Goal: Find specific page/section: Find specific page/section

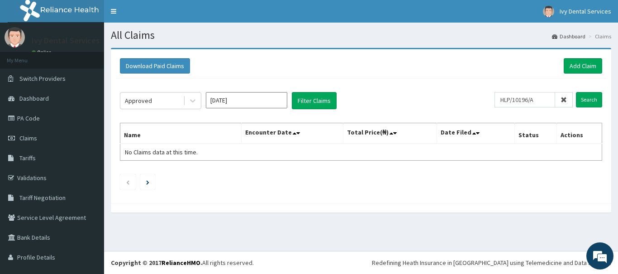
scroll to position [18, 0]
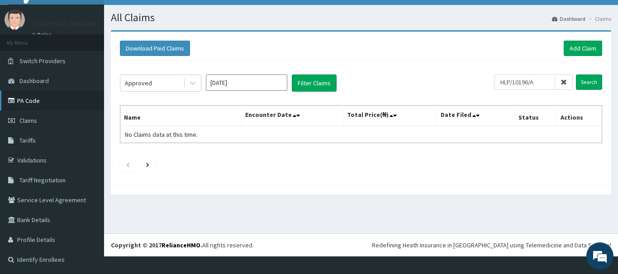
click at [32, 95] on link "PA Code" at bounding box center [52, 101] width 104 height 20
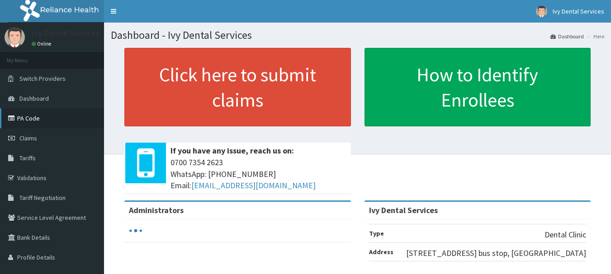
click at [52, 118] on link "PA Code" at bounding box center [52, 119] width 104 height 20
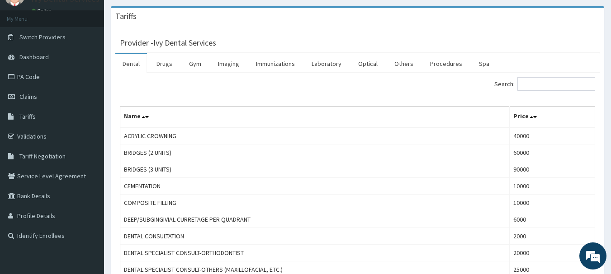
scroll to position [21, 0]
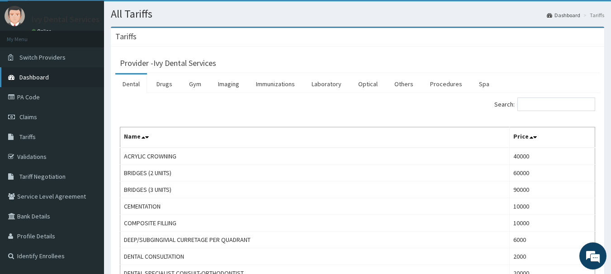
click at [37, 83] on link "Dashboard" at bounding box center [52, 77] width 104 height 20
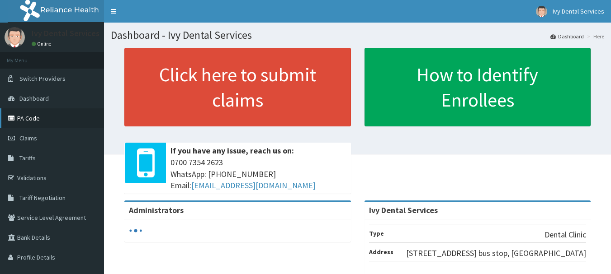
click at [48, 119] on link "PA Code" at bounding box center [52, 119] width 104 height 20
